Goal: Communication & Community: Answer question/provide support

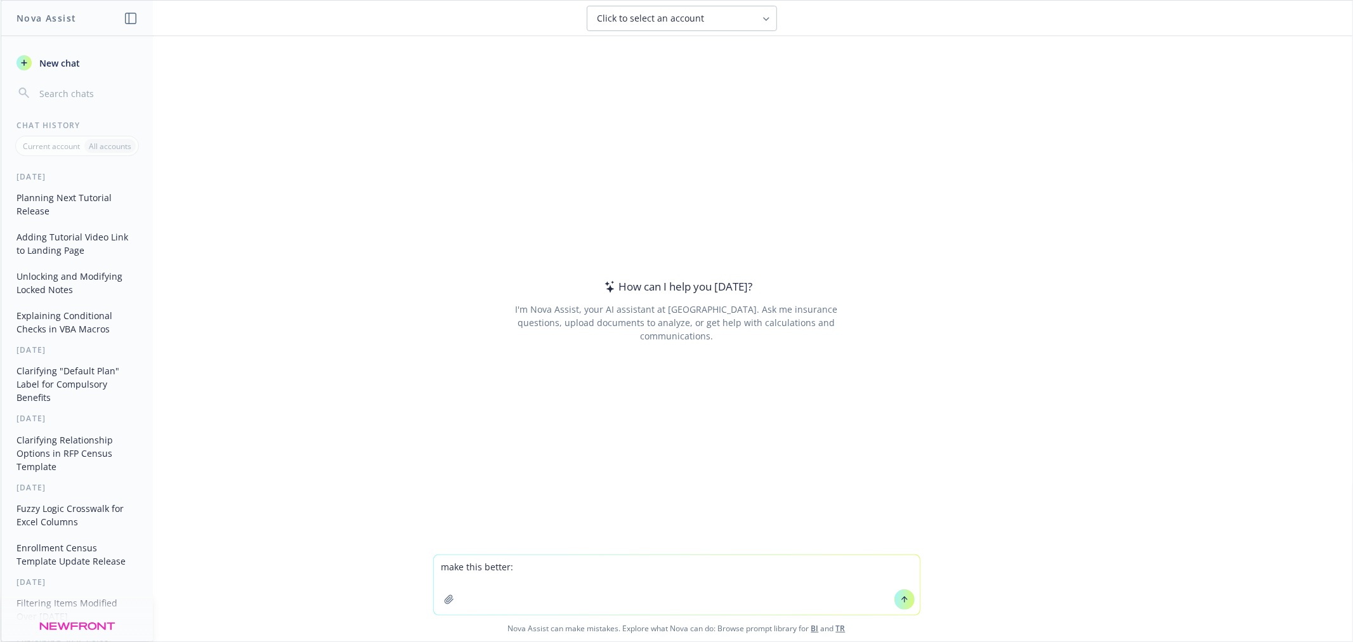
type textarea "make this better: Will lean on you to see where the blockers and efficiency gai…"
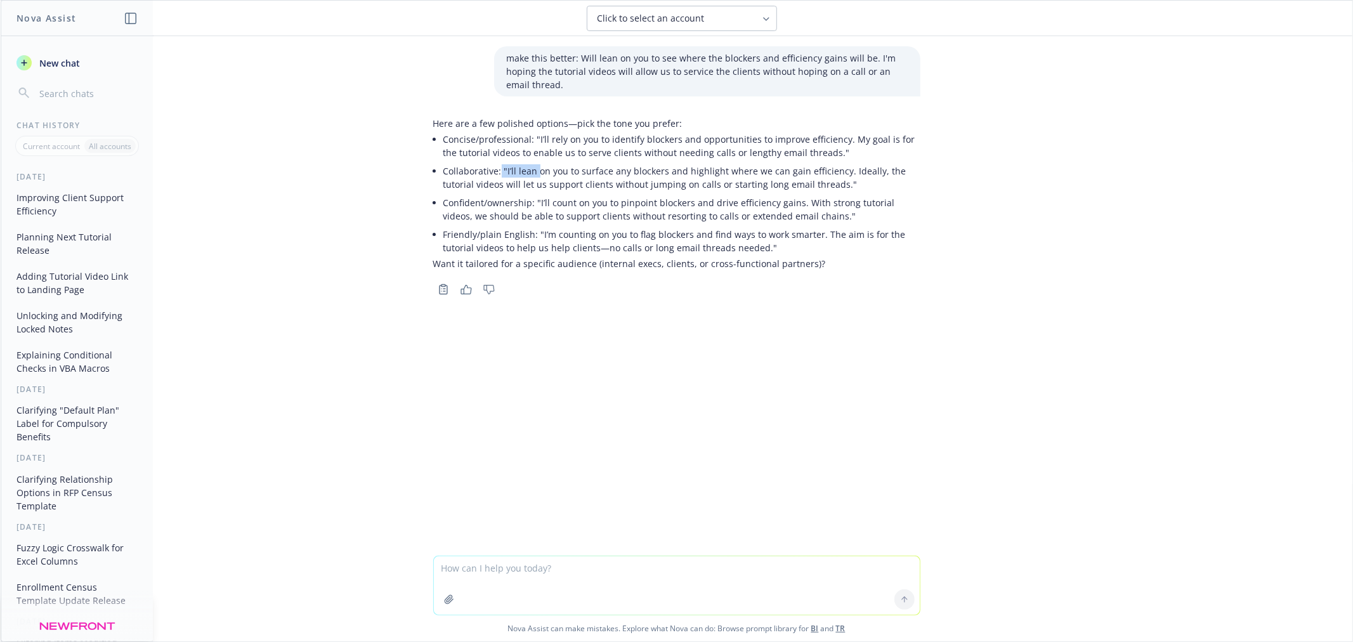
drag, startPoint x: 496, startPoint y: 169, endPoint x: 534, endPoint y: 169, distance: 38.1
click at [534, 169] on p "Collaborative: "I’ll lean on you to surface any blockers and highlight where we…" at bounding box center [681, 177] width 477 height 27
click at [825, 174] on p "Collaborative: "I’ll lean on you to surface any blockers and highlight where we…" at bounding box center [681, 177] width 477 height 27
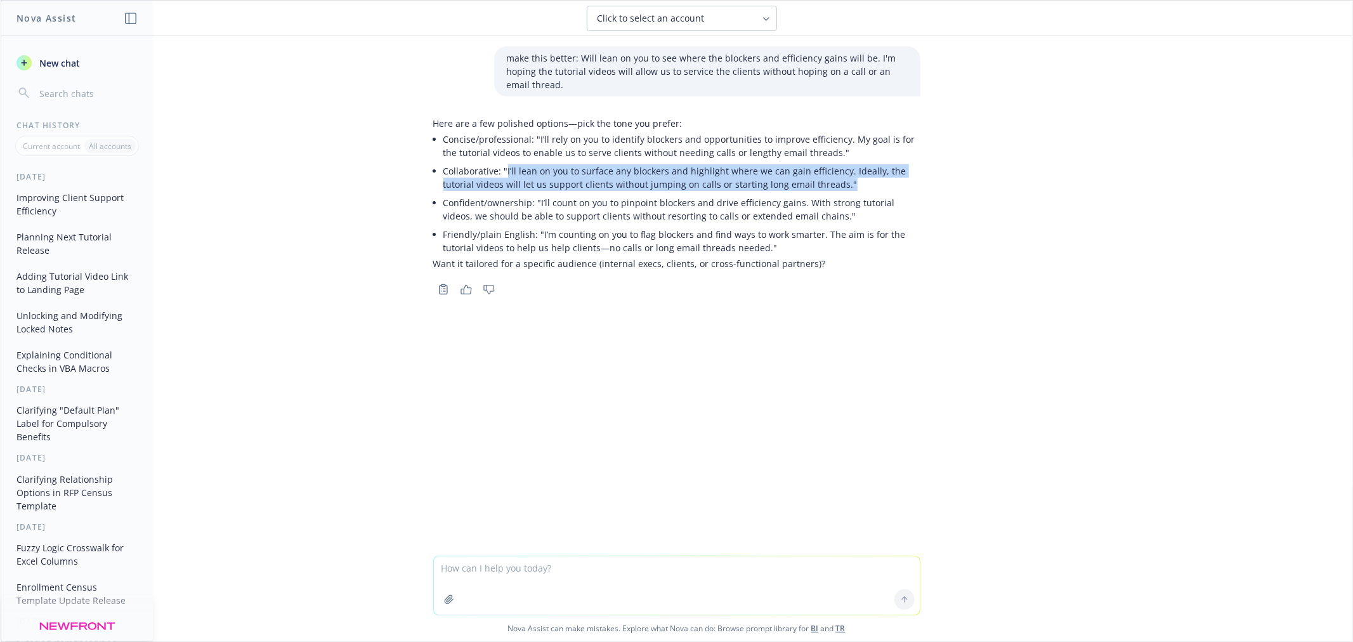
drag, startPoint x: 842, startPoint y: 185, endPoint x: 499, endPoint y: 171, distance: 342.9
click at [499, 171] on p "Collaborative: "I’ll lean on you to surface any blockers and highlight where we…" at bounding box center [681, 177] width 477 height 27
copy p "I’ll lean on you to surface any blockers and highlight where we can gain effici…"
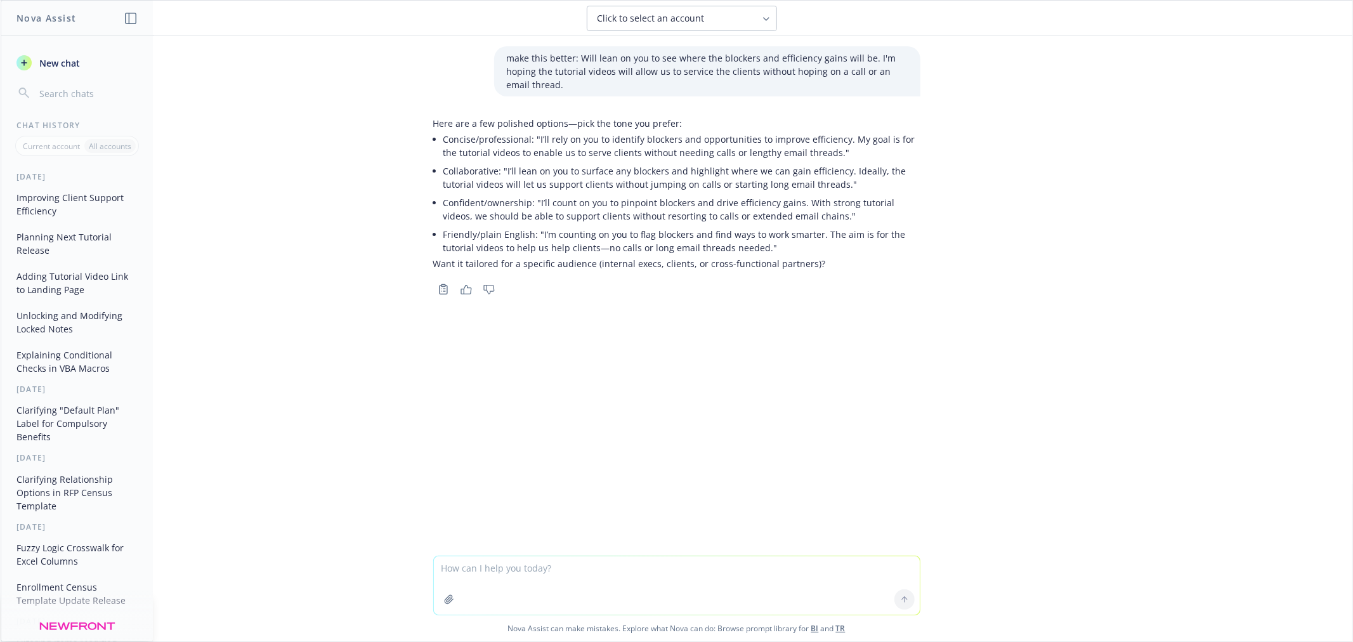
click at [572, 207] on p "Confident/ownership: "I’ll count on you to pinpoint blockers and drive efficien…" at bounding box center [681, 209] width 477 height 27
